Goal: Task Accomplishment & Management: Manage account settings

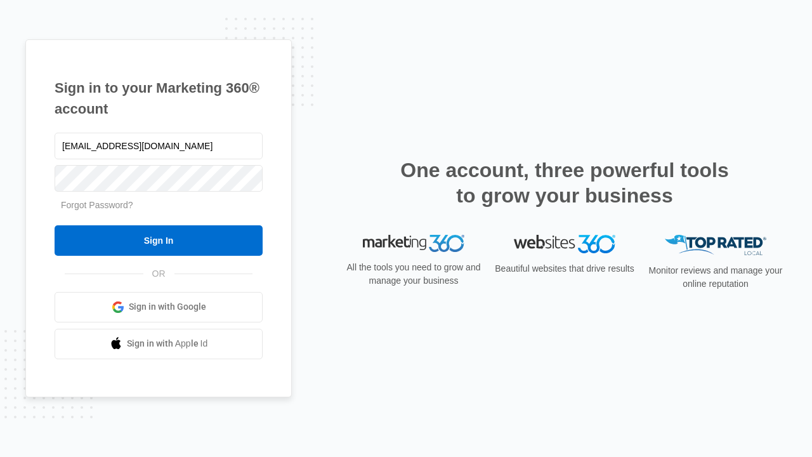
type input "dankie614@gmail.com"
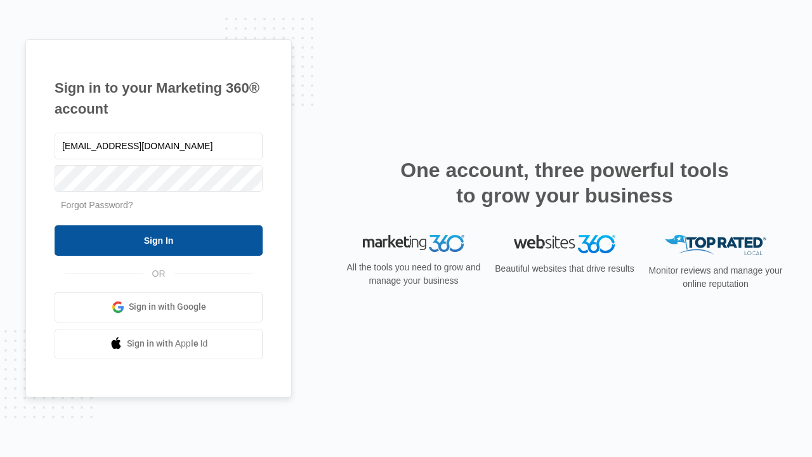
click at [159, 240] on input "Sign In" at bounding box center [159, 240] width 208 height 30
